Goal: Information Seeking & Learning: Learn about a topic

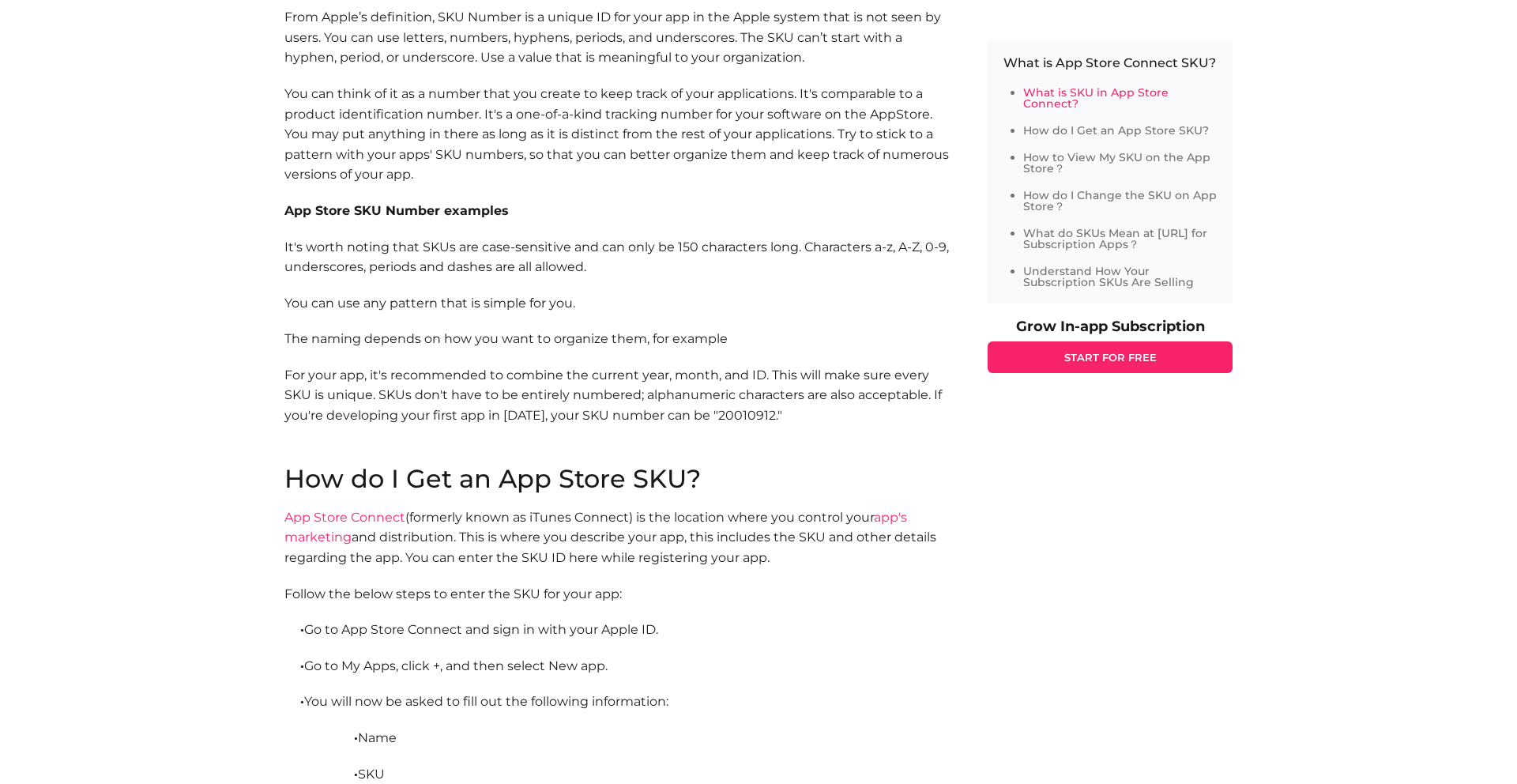
scroll to position [950, 0]
drag, startPoint x: 380, startPoint y: 207, endPoint x: 539, endPoint y: 214, distance: 159.2
click at [539, 214] on p "App Store SKU Number examples" at bounding box center [620, 208] width 671 height 20
drag, startPoint x: 539, startPoint y: 214, endPoint x: 502, endPoint y: 214, distance: 37.0
click at [538, 214] on p "App Store SKU Number examples" at bounding box center [620, 208] width 671 height 20
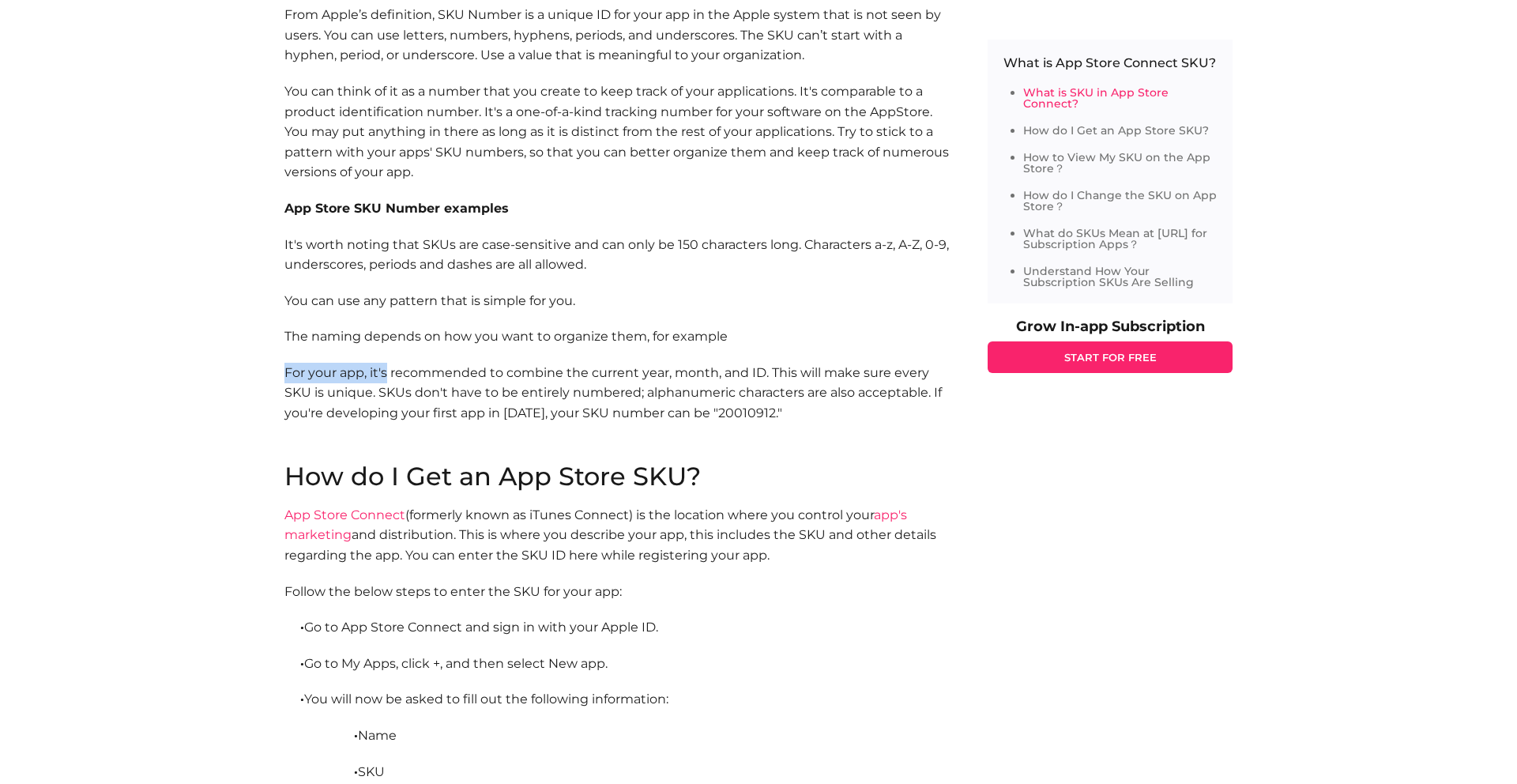
drag, startPoint x: 314, startPoint y: 373, endPoint x: 387, endPoint y: 374, distance: 73.0
click at [387, 374] on p "For your app, it's recommended to combine the current year, month, and ID. This…" at bounding box center [620, 413] width 671 height 101
drag, startPoint x: 782, startPoint y: 412, endPoint x: 825, endPoint y: 413, distance: 43.0
click at [820, 413] on p "For your app, it's recommended to combine the current year, month, and ID. This…" at bounding box center [620, 415] width 671 height 101
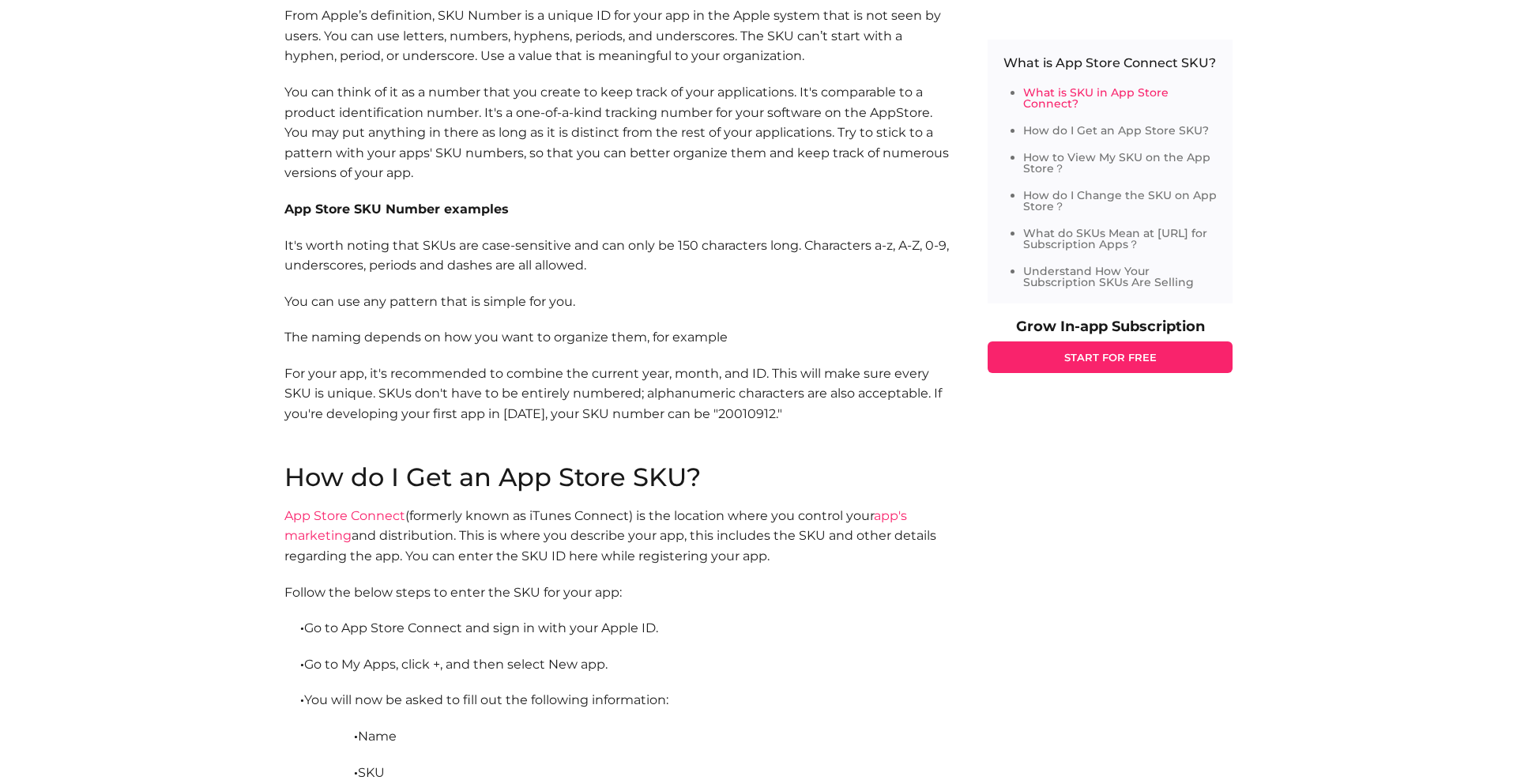
drag, startPoint x: 828, startPoint y: 414, endPoint x: 818, endPoint y: 415, distance: 10.0
click at [818, 415] on p "For your app, it's recommended to combine the current year, month, and ID. This…" at bounding box center [620, 414] width 671 height 101
drag, startPoint x: 546, startPoint y: 407, endPoint x: 535, endPoint y: 407, distance: 11.0
click at [546, 407] on p "For your app, it's recommended to combine the current year, month, and ID. This…" at bounding box center [620, 411] width 671 height 101
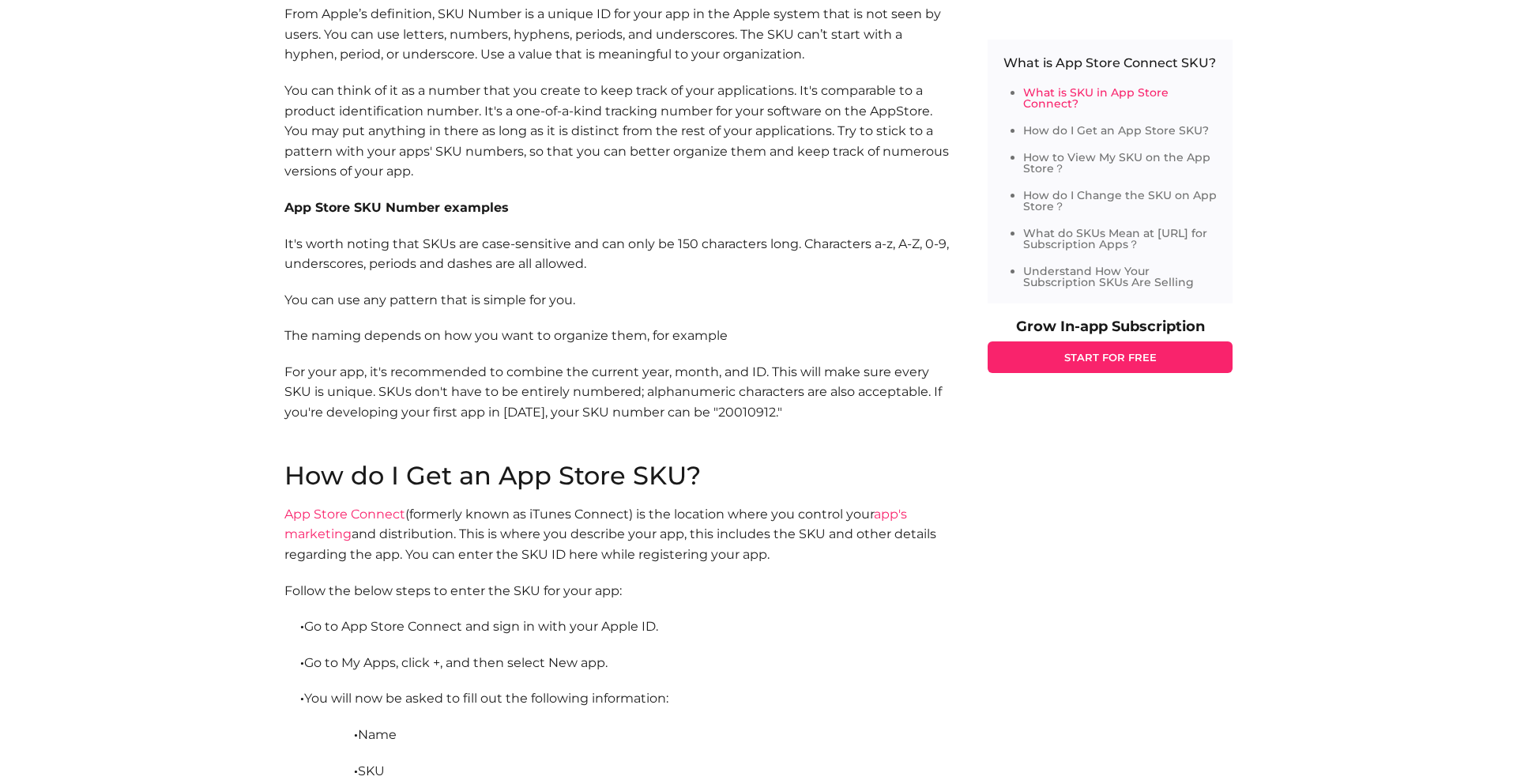
drag, startPoint x: 496, startPoint y: 412, endPoint x: 815, endPoint y: 403, distance: 319.1
click at [815, 403] on p "For your app, it's recommended to combine the current year, month, and ID. This…" at bounding box center [620, 412] width 671 height 101
click at [568, 405] on p "For your app, it's recommended to combine the current year, month, and ID. This…" at bounding box center [620, 412] width 671 height 101
drag, startPoint x: 569, startPoint y: 405, endPoint x: 609, endPoint y: 408, distance: 40.1
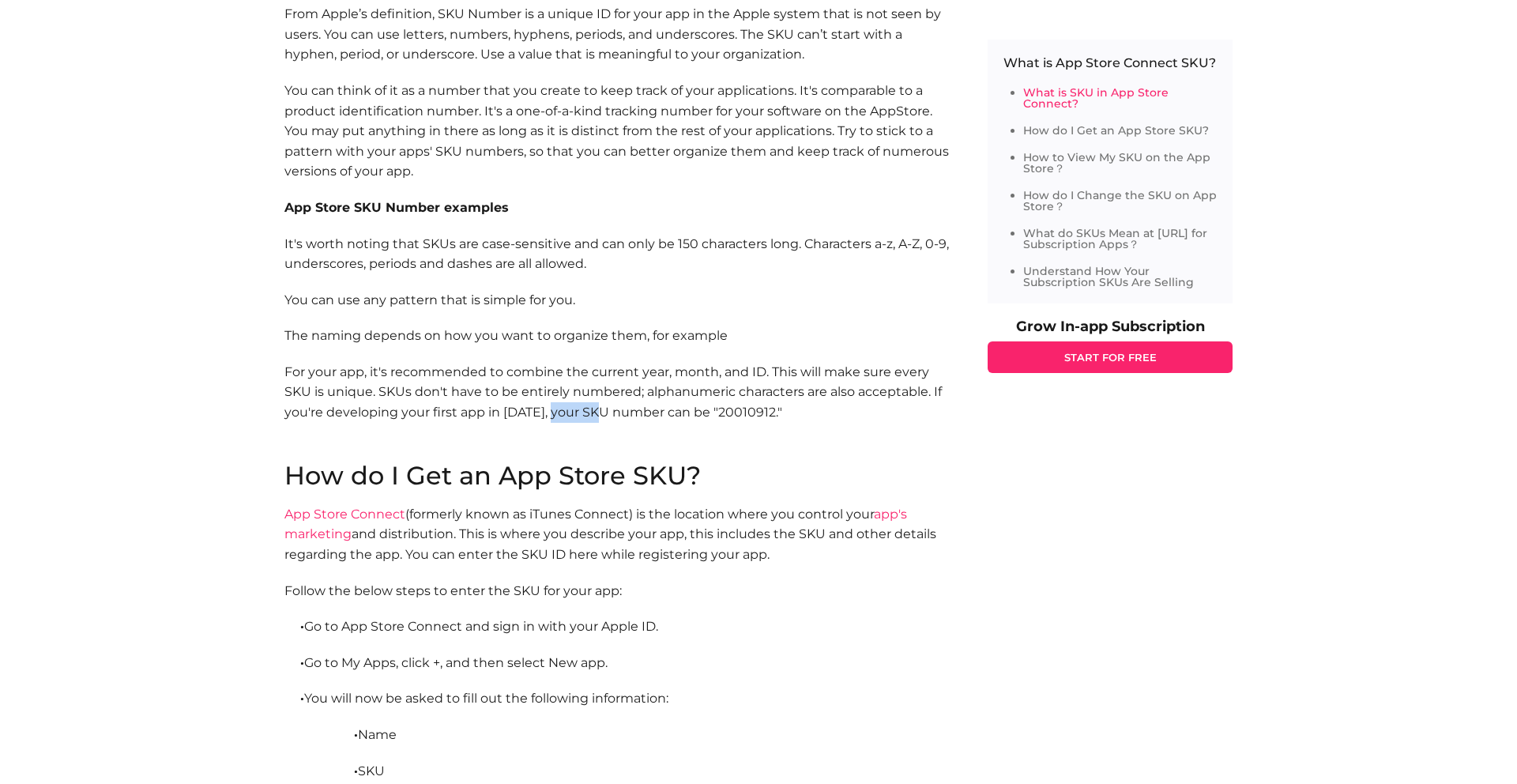
click at [609, 408] on p "For your app, it's recommended to combine the current year, month, and ID. This…" at bounding box center [620, 412] width 671 height 101
drag, startPoint x: 603, startPoint y: 409, endPoint x: 587, endPoint y: 409, distance: 16.0
click at [587, 409] on p "For your app, it's recommended to combine the current year, month, and ID. This…" at bounding box center [620, 412] width 671 height 101
drag, startPoint x: 581, startPoint y: 409, endPoint x: 611, endPoint y: 409, distance: 30.0
click at [611, 409] on p "For your app, it's recommended to combine the current year, month, and ID. This…" at bounding box center [620, 412] width 671 height 101
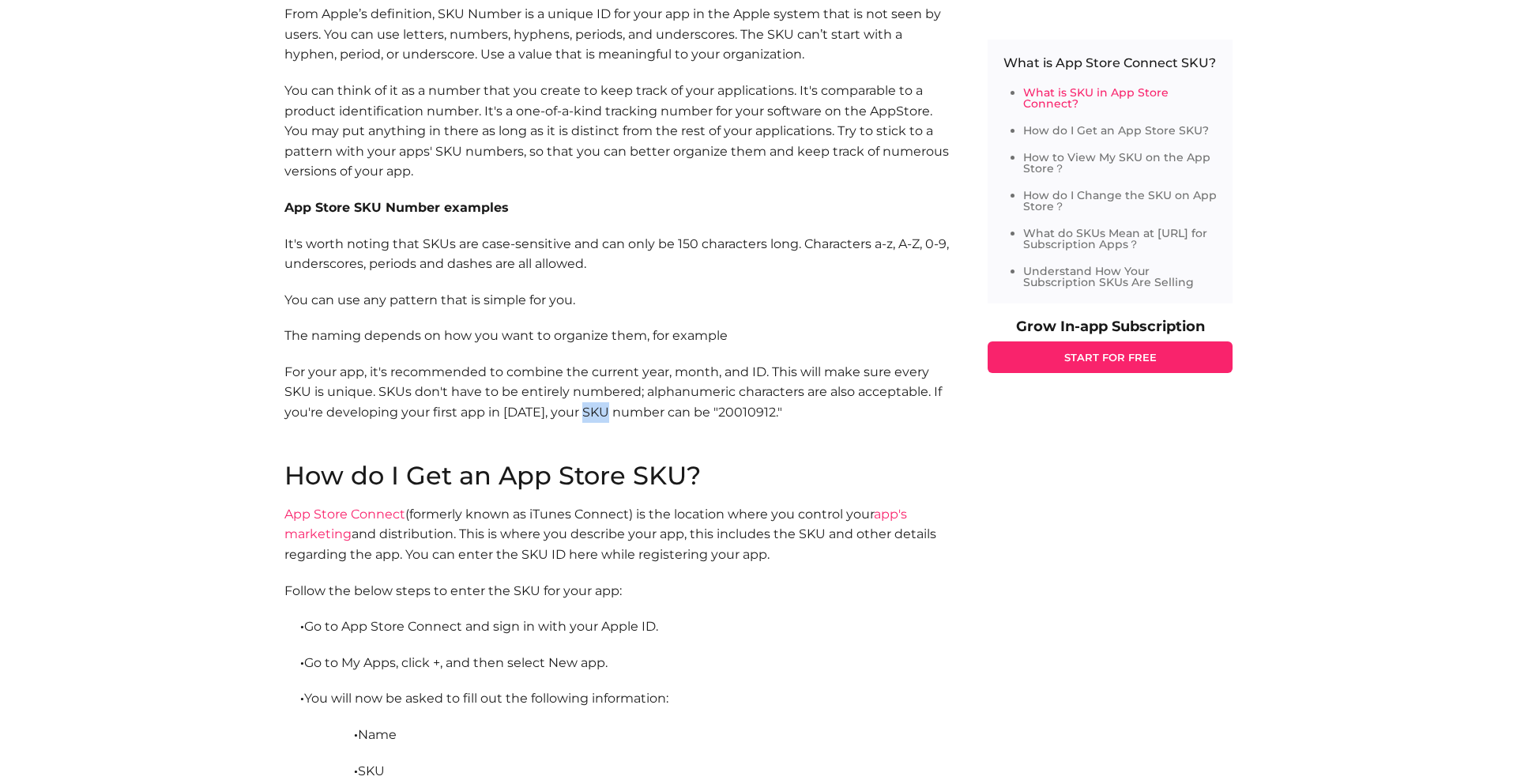
drag, startPoint x: 610, startPoint y: 409, endPoint x: 599, endPoint y: 409, distance: 11.0
click at [599, 409] on p "For your app, it's recommended to combine the current year, month, and ID. This…" at bounding box center [620, 412] width 671 height 101
drag, startPoint x: 598, startPoint y: 409, endPoint x: 583, endPoint y: 409, distance: 15.0
click at [590, 409] on p "For your app, it's recommended to combine the current year, month, and ID. This…" at bounding box center [620, 412] width 671 height 101
drag, startPoint x: 586, startPoint y: 408, endPoint x: 606, endPoint y: 407, distance: 20.0
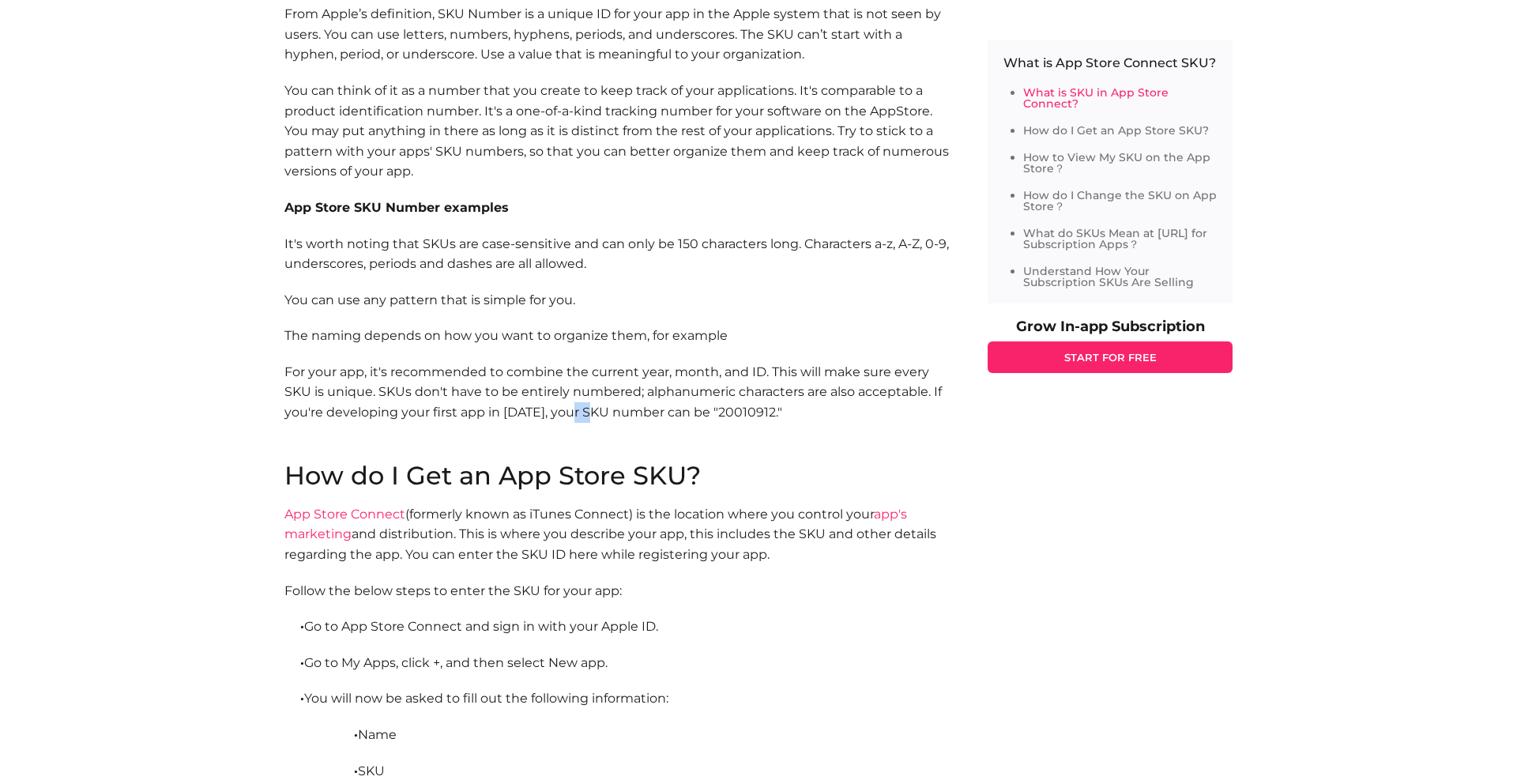
click at [606, 407] on p "For your app, it's recommended to combine the current year, month, and ID. This…" at bounding box center [620, 412] width 671 height 101
drag, startPoint x: 591, startPoint y: 408, endPoint x: 581, endPoint y: 409, distance: 10.0
click at [578, 409] on p "For your app, it's recommended to combine the current year, month, and ID. This…" at bounding box center [620, 412] width 671 height 101
drag, startPoint x: 586, startPoint y: 413, endPoint x: 615, endPoint y: 413, distance: 29.0
click at [615, 413] on p "For your app, it's recommended to combine the current year, month, and ID. This…" at bounding box center [620, 412] width 671 height 101
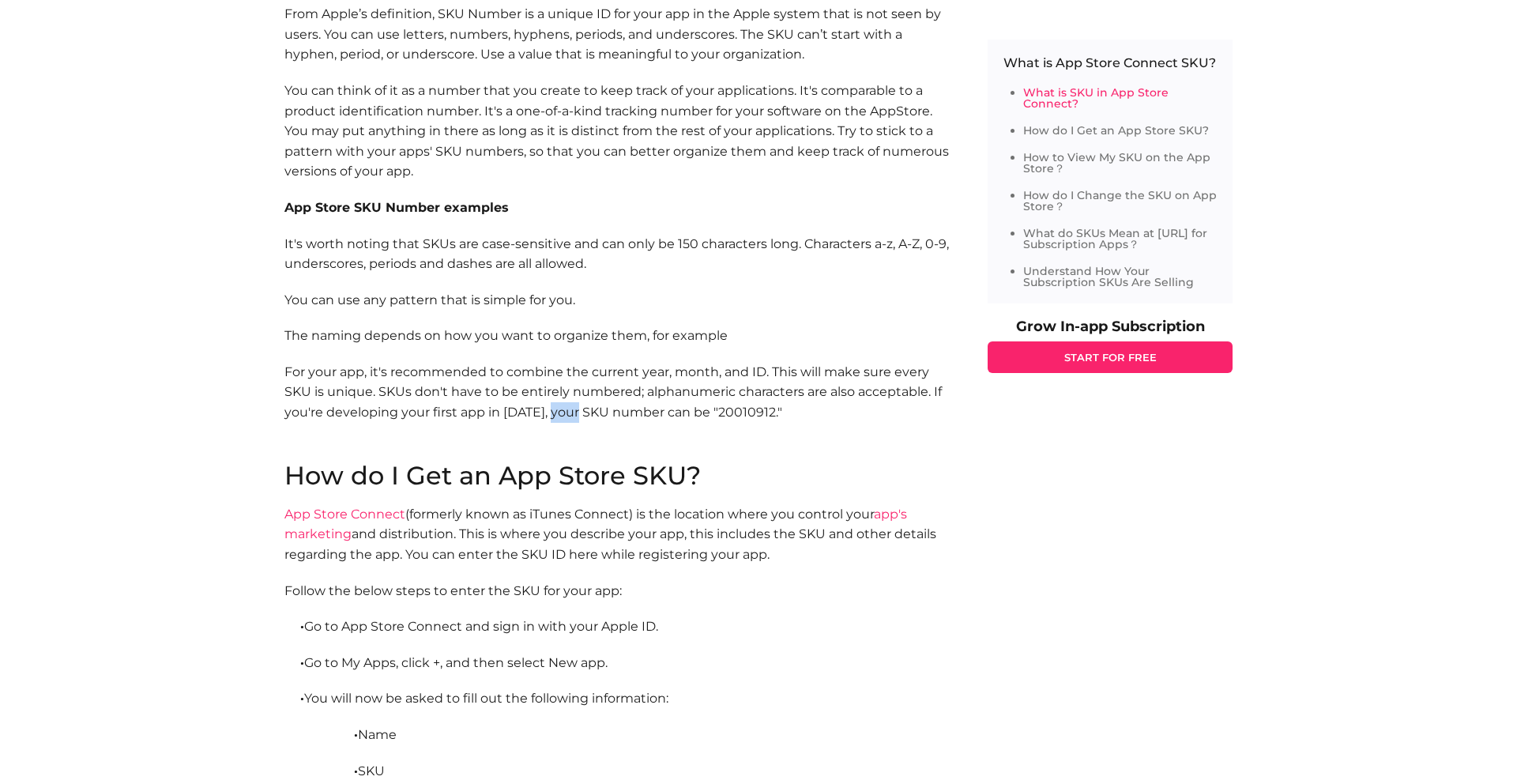
drag, startPoint x: 594, startPoint y: 411, endPoint x: 569, endPoint y: 409, distance: 25.1
click at [569, 410] on p "For your app, it's recommended to combine the current year, month, and ID. This…" at bounding box center [620, 412] width 671 height 101
drag, startPoint x: 572, startPoint y: 409, endPoint x: 602, endPoint y: 410, distance: 30.0
click at [602, 410] on p "For your app, it's recommended to combine the current year, month, and ID. This…" at bounding box center [620, 412] width 671 height 101
click at [614, 411] on p "For your app, it's recommended to combine the current year, month, and ID. This…" at bounding box center [620, 412] width 671 height 101
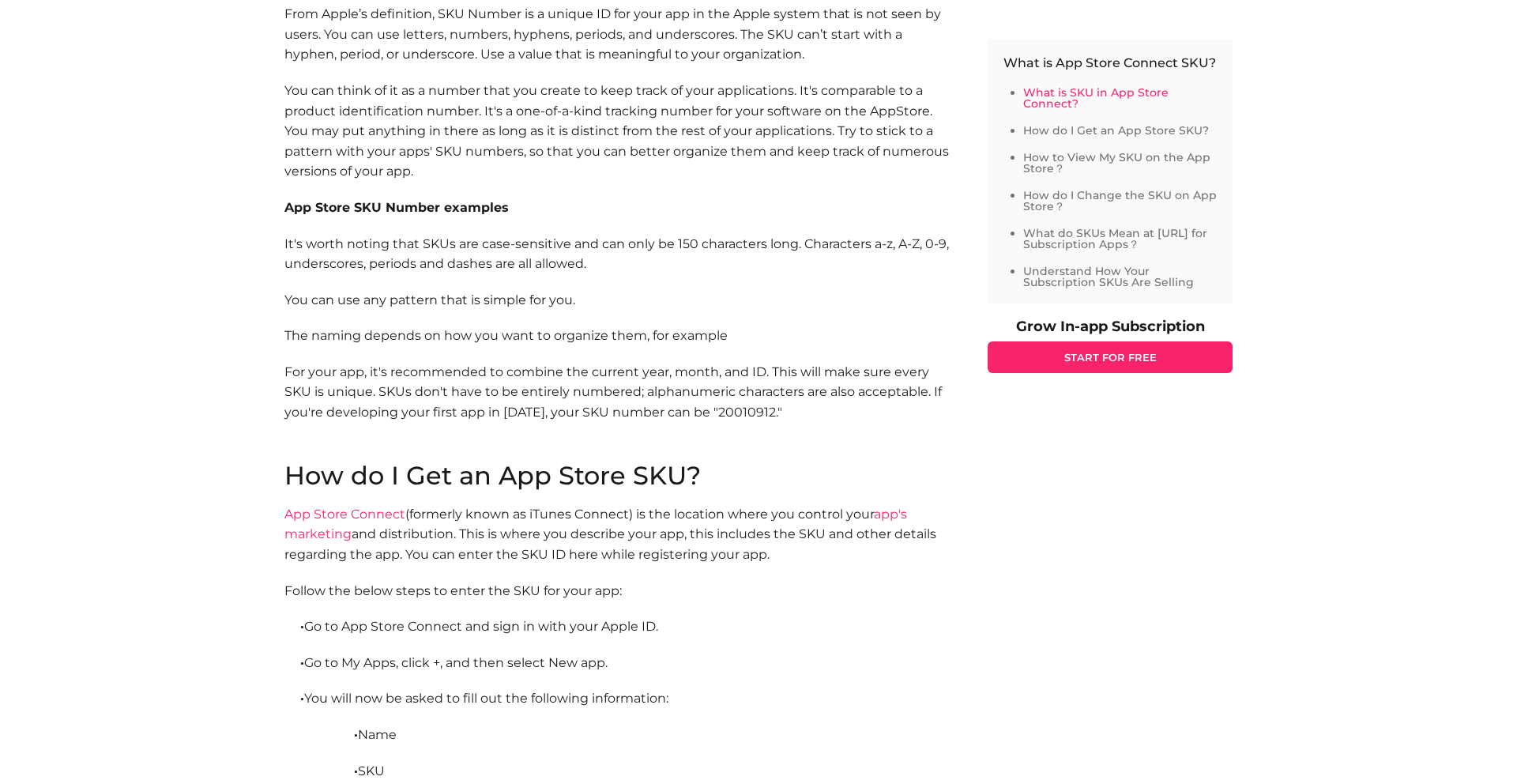
drag, startPoint x: 787, startPoint y: 410, endPoint x: 844, endPoint y: 411, distance: 57.0
click at [843, 411] on p "For your app, it's recommended to combine the current year, month, and ID. This…" at bounding box center [620, 412] width 671 height 101
drag, startPoint x: 829, startPoint y: 411, endPoint x: 789, endPoint y: 410, distance: 40.0
click at [789, 410] on p "For your app, it's recommended to combine the current year, month, and ID. This…" at bounding box center [620, 412] width 671 height 101
drag, startPoint x: 785, startPoint y: 413, endPoint x: 851, endPoint y: 413, distance: 66.0
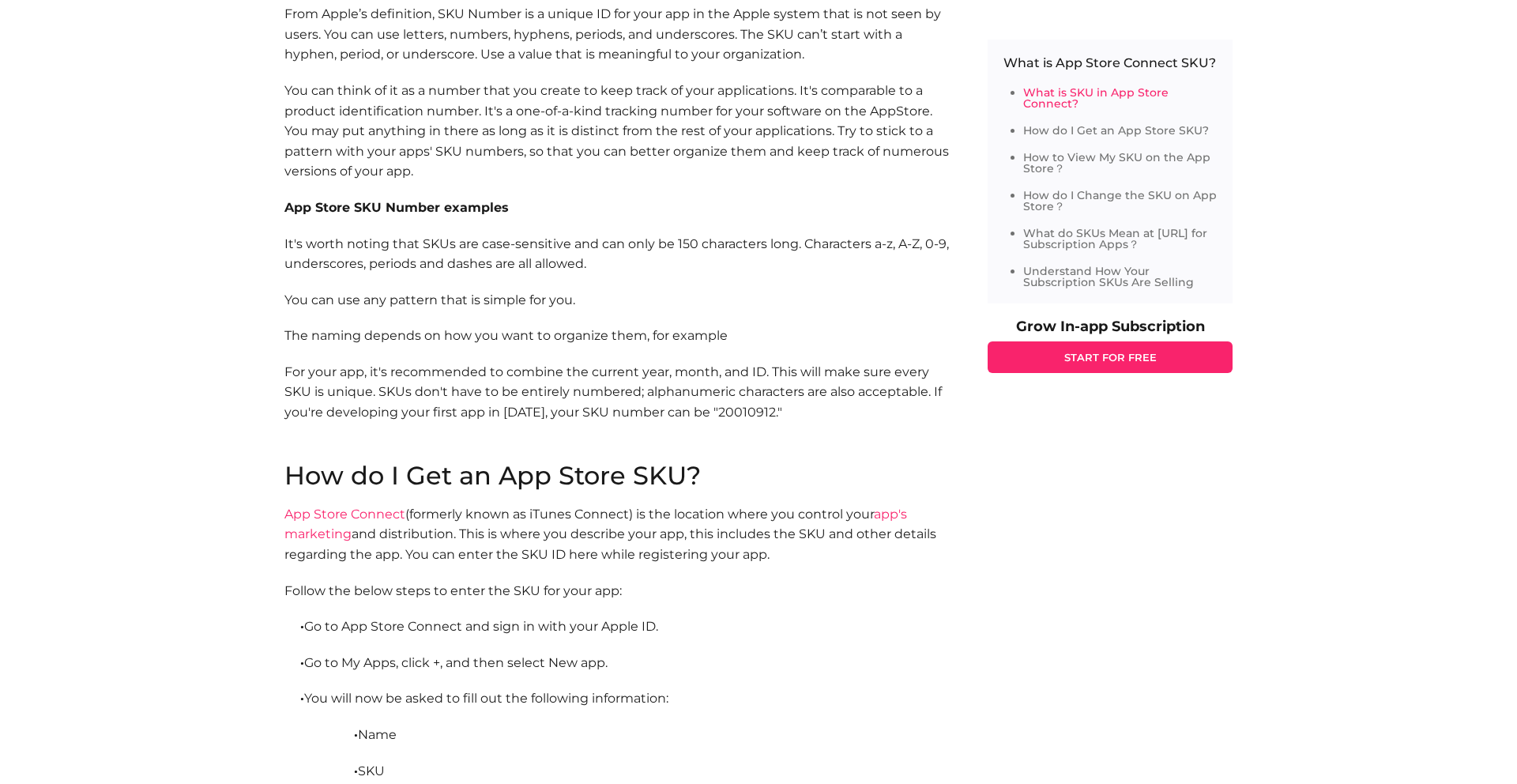
click at [851, 413] on p "For your app, it's recommended to combine the current year, month, and ID. This…" at bounding box center [620, 412] width 671 height 101
drag, startPoint x: 849, startPoint y: 413, endPoint x: 835, endPoint y: 413, distance: 14.0
click at [840, 413] on p "For your app, it's recommended to combine the current year, month, and ID. This…" at bounding box center [620, 412] width 671 height 101
drag, startPoint x: 779, startPoint y: 413, endPoint x: 808, endPoint y: 413, distance: 29.0
click at [809, 413] on p "For your app, it's recommended to combine the current year, month, and ID. This…" at bounding box center [620, 412] width 671 height 101
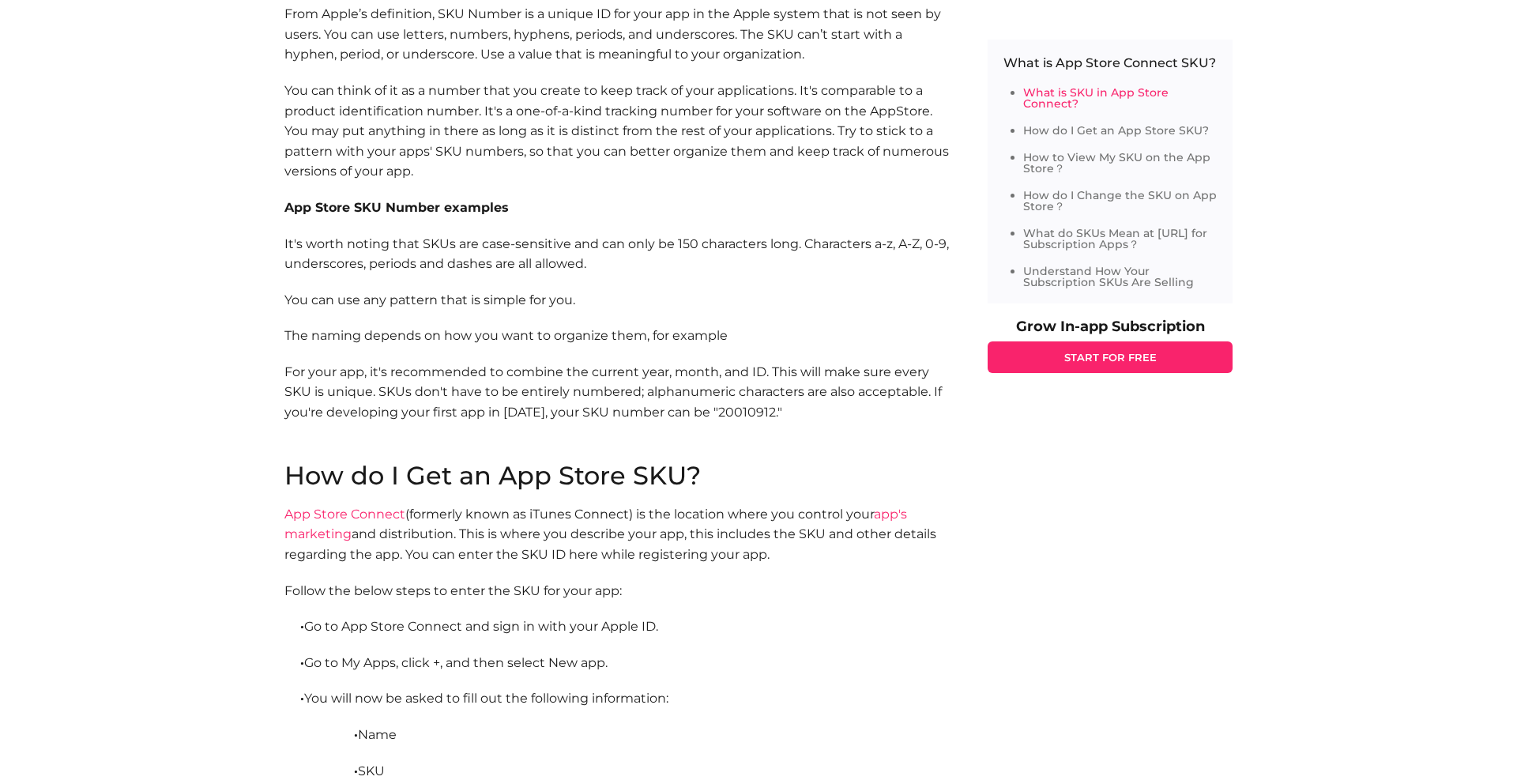
click at [806, 413] on p "For your app, it's recommended to combine the current year, month, and ID. This…" at bounding box center [620, 412] width 671 height 101
click at [807, 413] on p "For your app, it's recommended to combine the current year, month, and ID. This…" at bounding box center [620, 412] width 671 height 101
drag, startPoint x: 806, startPoint y: 413, endPoint x: 780, endPoint y: 412, distance: 26.0
click at [780, 412] on p "For your app, it's recommended to combine the current year, month, and ID. This…" at bounding box center [620, 412] width 671 height 101
click at [806, 412] on p "For your app, it's recommended to combine the current year, month, and ID. This…" at bounding box center [620, 412] width 671 height 101
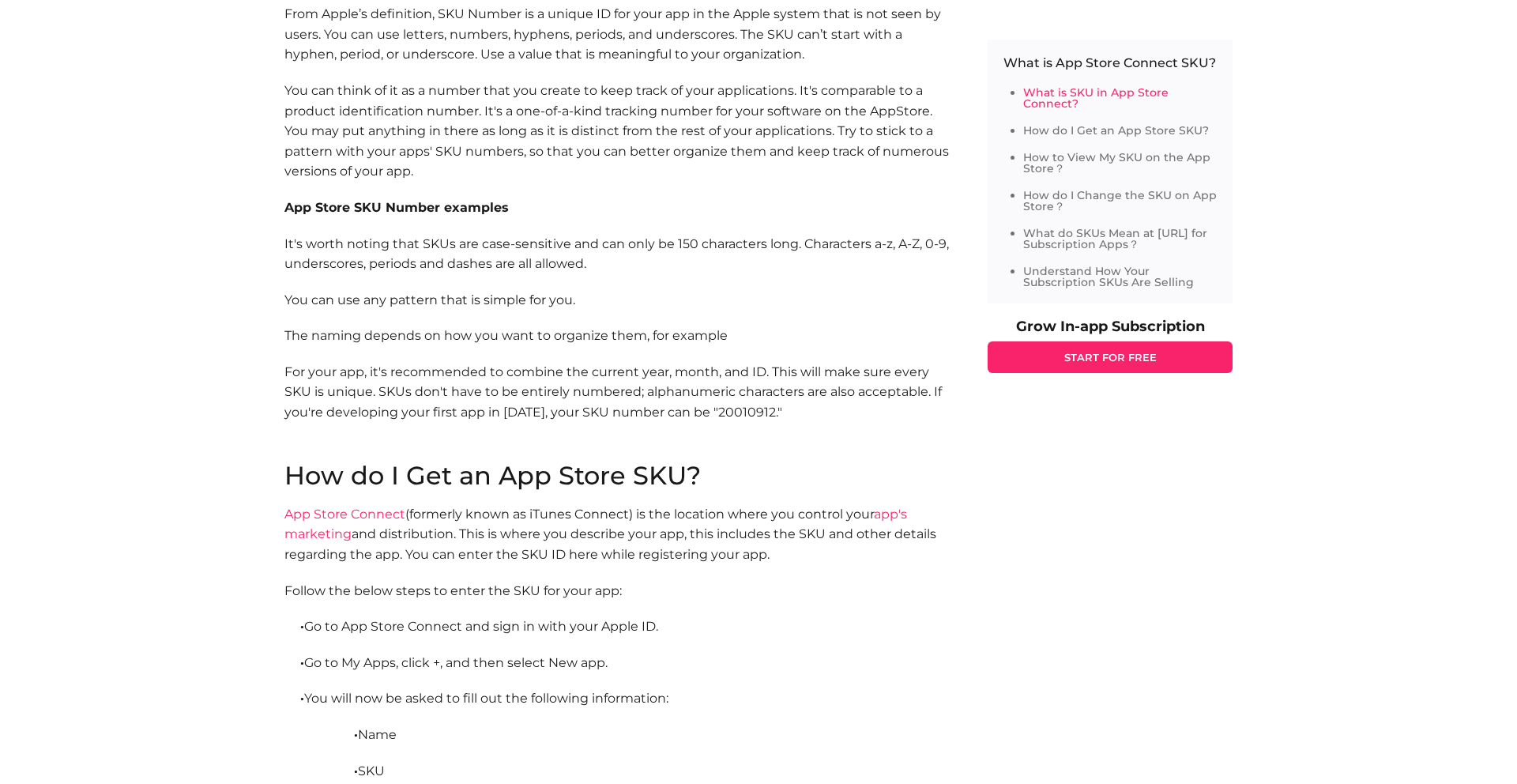
drag, startPoint x: 809, startPoint y: 412, endPoint x: 822, endPoint y: 410, distance: 13.2
click at [822, 410] on p "For your app, it's recommended to combine the current year, month, and ID. This…" at bounding box center [620, 412] width 671 height 101
click at [832, 411] on p "For your app, it's recommended to combine the current year, month, and ID. This…" at bounding box center [620, 412] width 671 height 101
click at [829, 422] on p "For your app, it's recommended to combine the current year, month, and ID. This…" at bounding box center [620, 412] width 671 height 101
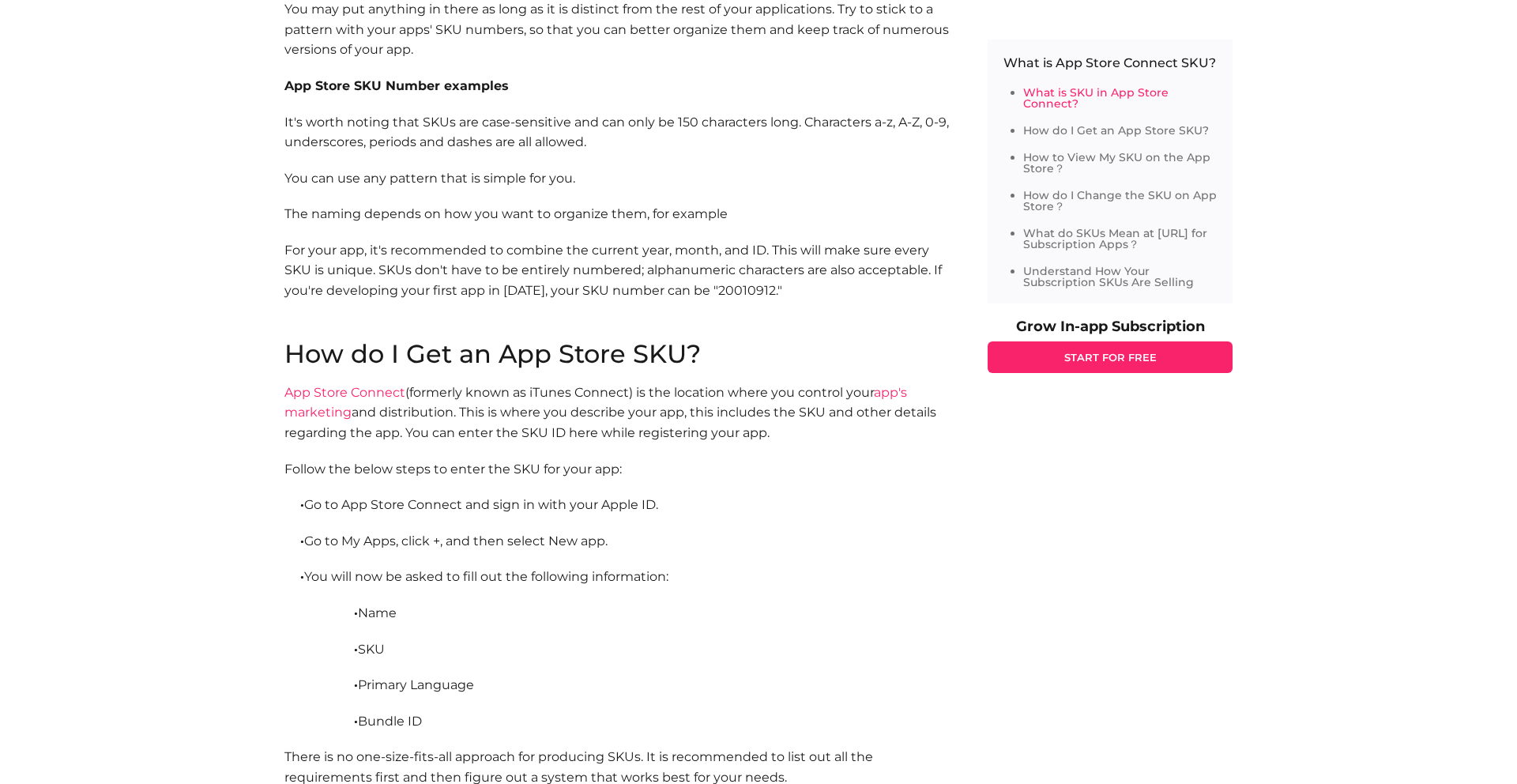
scroll to position [1121, 0]
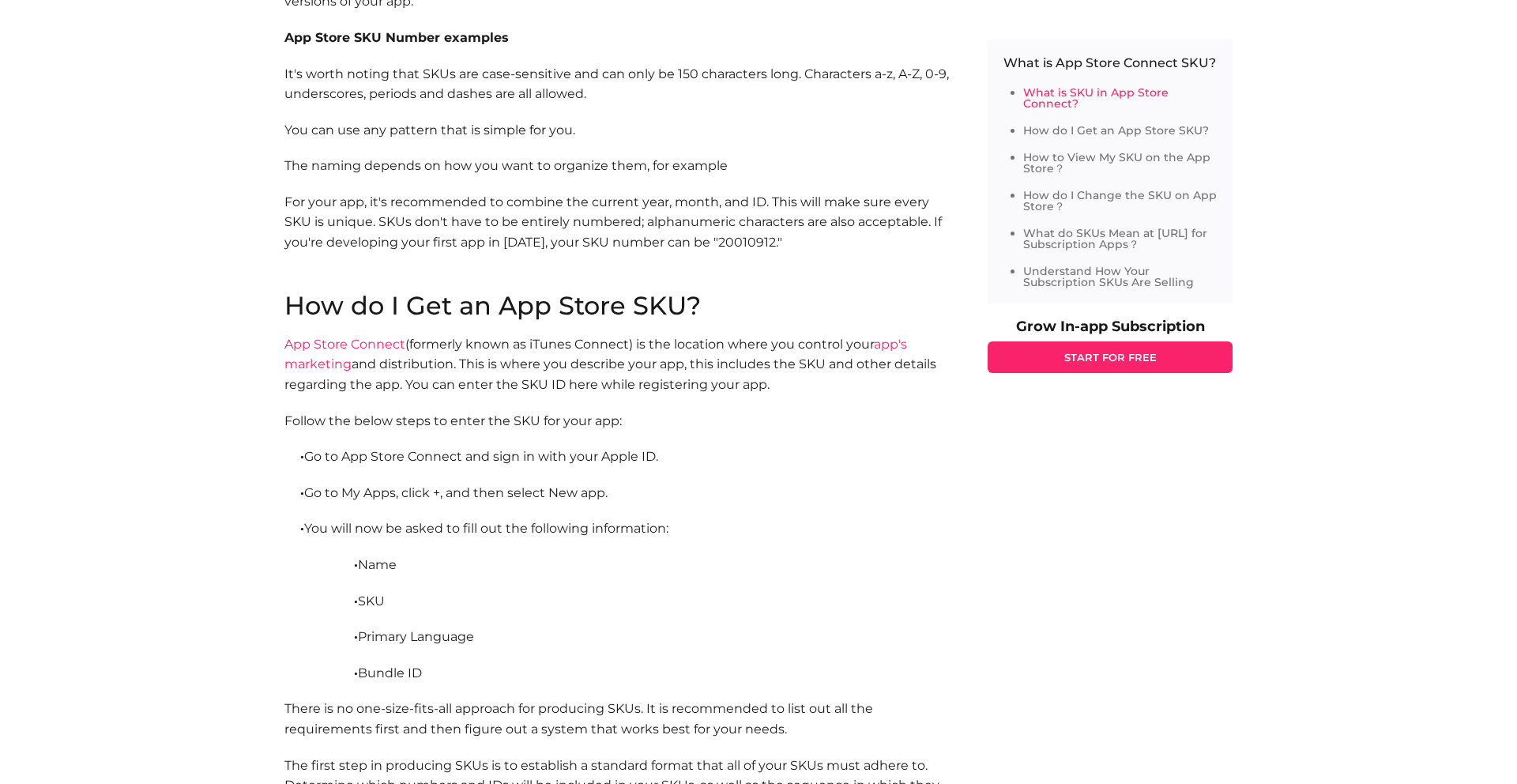
drag, startPoint x: 786, startPoint y: 227, endPoint x: 775, endPoint y: 227, distance: 11.0
click at [785, 228] on p "For your app, it's recommended to combine the current year, month, and ID. This…" at bounding box center [620, 242] width 671 height 101
